Goal: Task Accomplishment & Management: Manage account settings

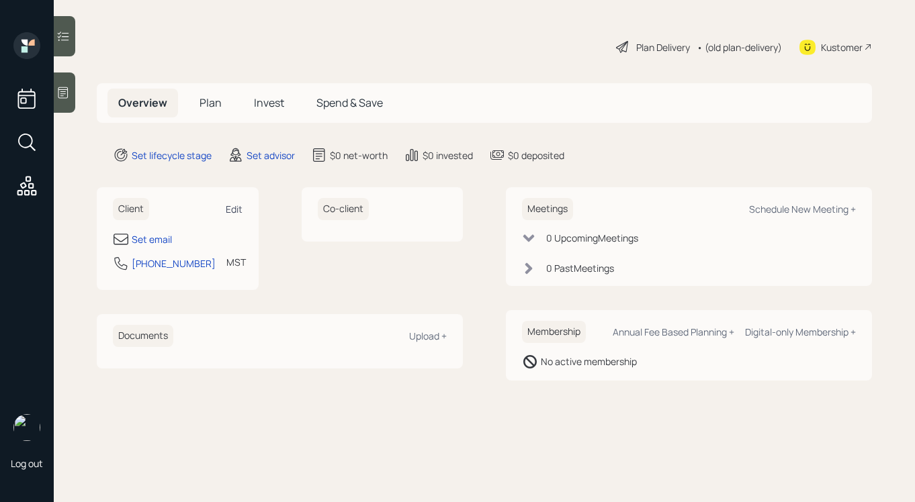
click at [236, 209] on div "Edit" at bounding box center [234, 209] width 17 height 13
select select "America/[GEOGRAPHIC_DATA]"
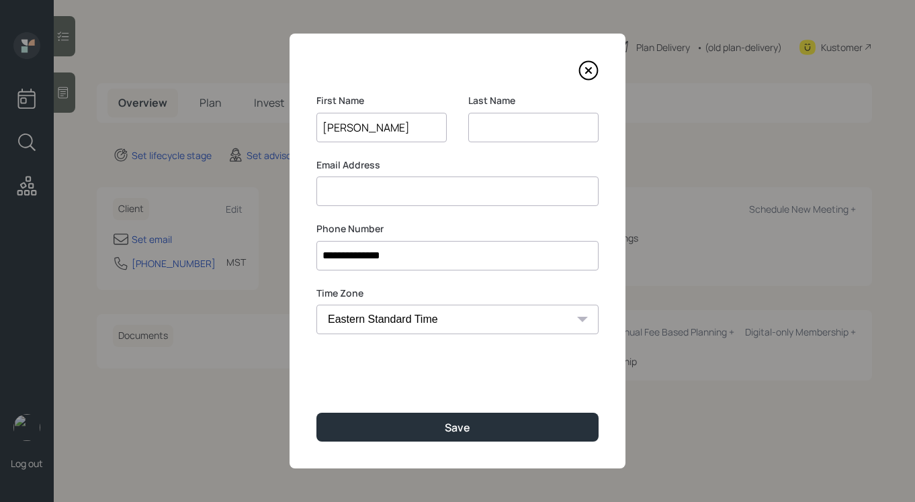
type input "[PERSON_NAME]"
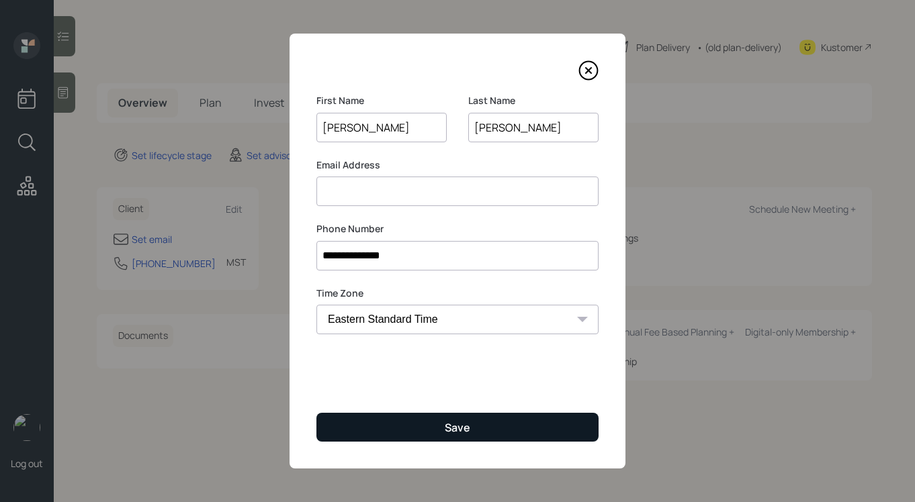
type input "[PERSON_NAME]"
click at [349, 424] on button "Save" at bounding box center [457, 427] width 282 height 29
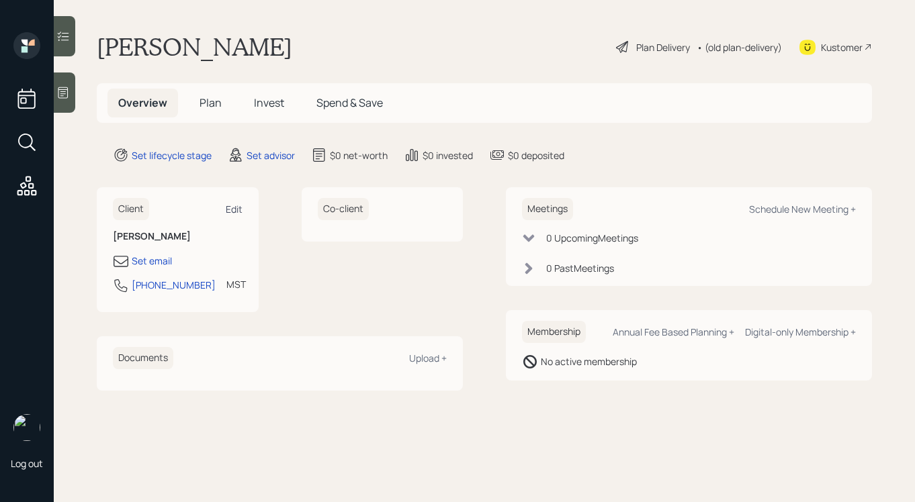
click at [230, 208] on div "Edit" at bounding box center [234, 209] width 17 height 13
select select "America/[GEOGRAPHIC_DATA]"
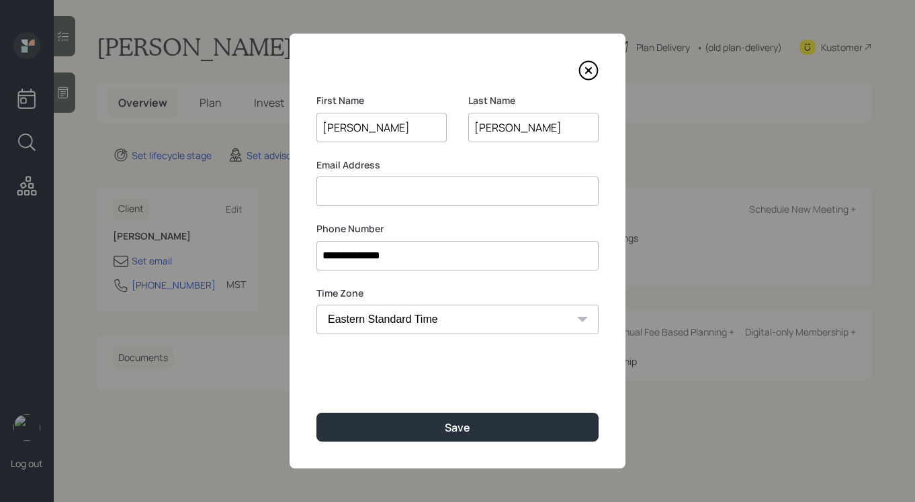
click at [345, 200] on input at bounding box center [457, 192] width 282 height 30
click at [406, 158] on label "Email Address" at bounding box center [457, 164] width 282 height 13
click at [410, 185] on input at bounding box center [457, 192] width 282 height 30
click at [453, 160] on label "Email Address" at bounding box center [457, 164] width 282 height 13
click at [443, 185] on input at bounding box center [457, 192] width 282 height 30
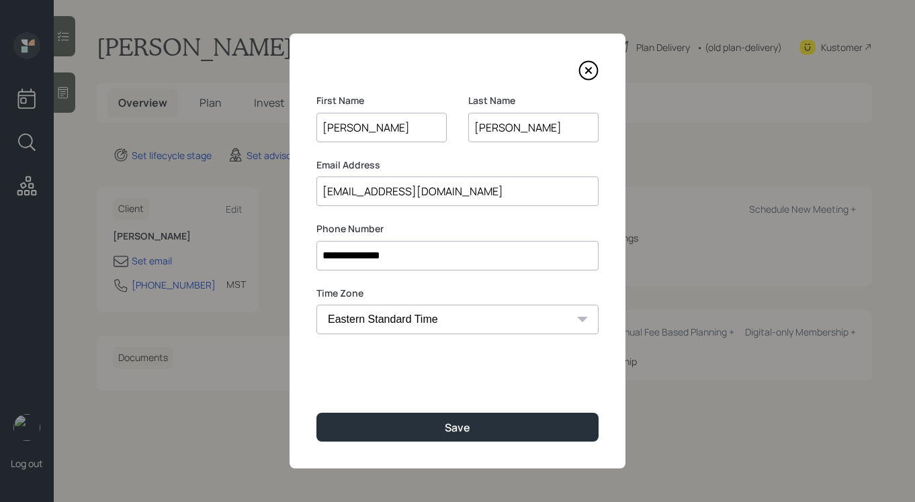
type input "[EMAIL_ADDRESS][DOMAIN_NAME]"
click at [470, 156] on div "Last Name [PERSON_NAME]" at bounding box center [533, 126] width 130 height 64
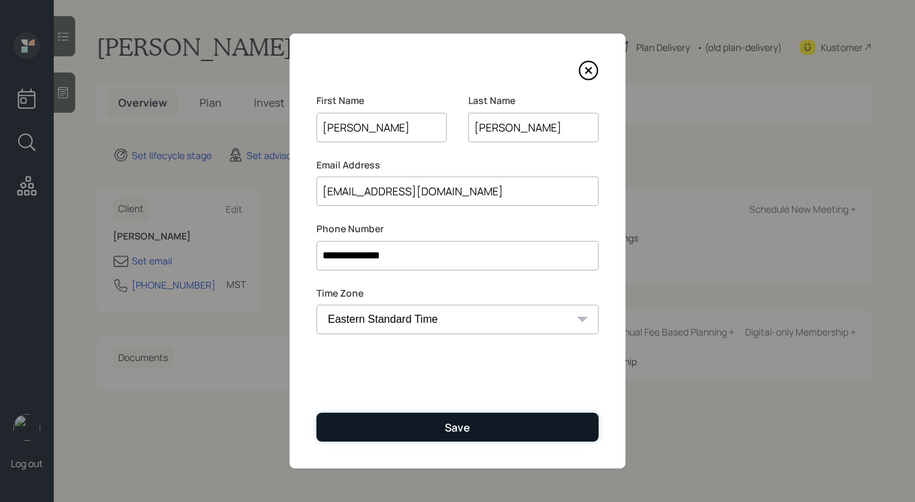
click at [461, 435] on div "Save" at bounding box center [458, 427] width 26 height 15
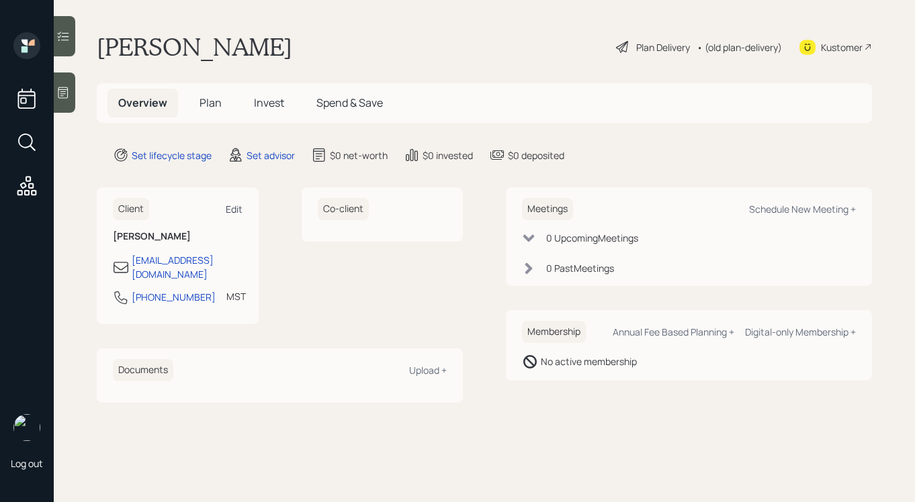
click at [233, 206] on div "Edit" at bounding box center [234, 209] width 17 height 13
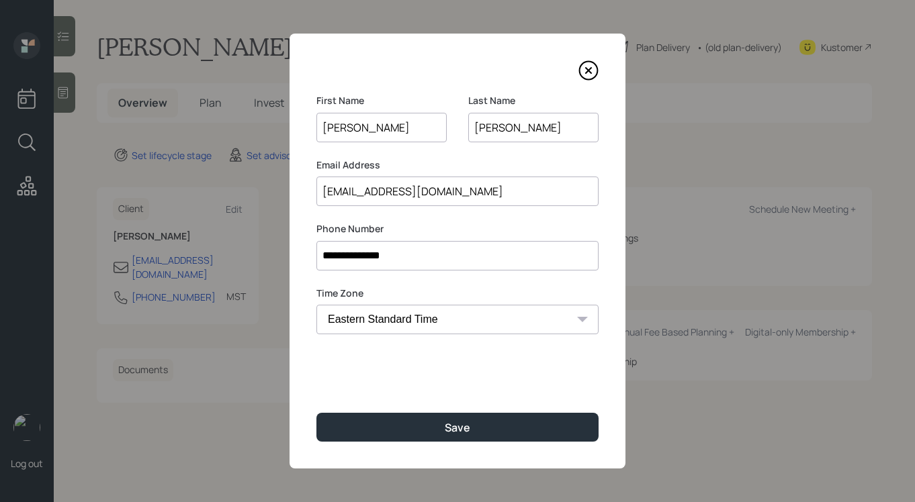
click at [462, 308] on select "Eastern Standard Time Central Standard Time Mountain Standard Time Pacific Stan…" at bounding box center [457, 320] width 282 height 30
select select "America/Los_Angeles"
click at [316, 305] on select "Eastern Standard Time Central Standard Time Mountain Standard Time Pacific Stan…" at bounding box center [457, 320] width 282 height 30
click at [419, 410] on div "**********" at bounding box center [457, 251] width 336 height 435
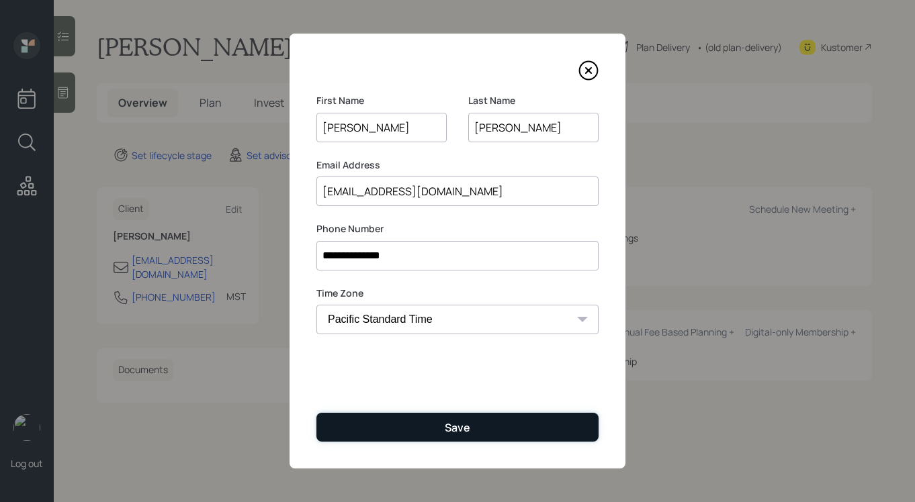
click at [409, 419] on button "Save" at bounding box center [457, 427] width 282 height 29
